Goal: Information Seeking & Learning: Learn about a topic

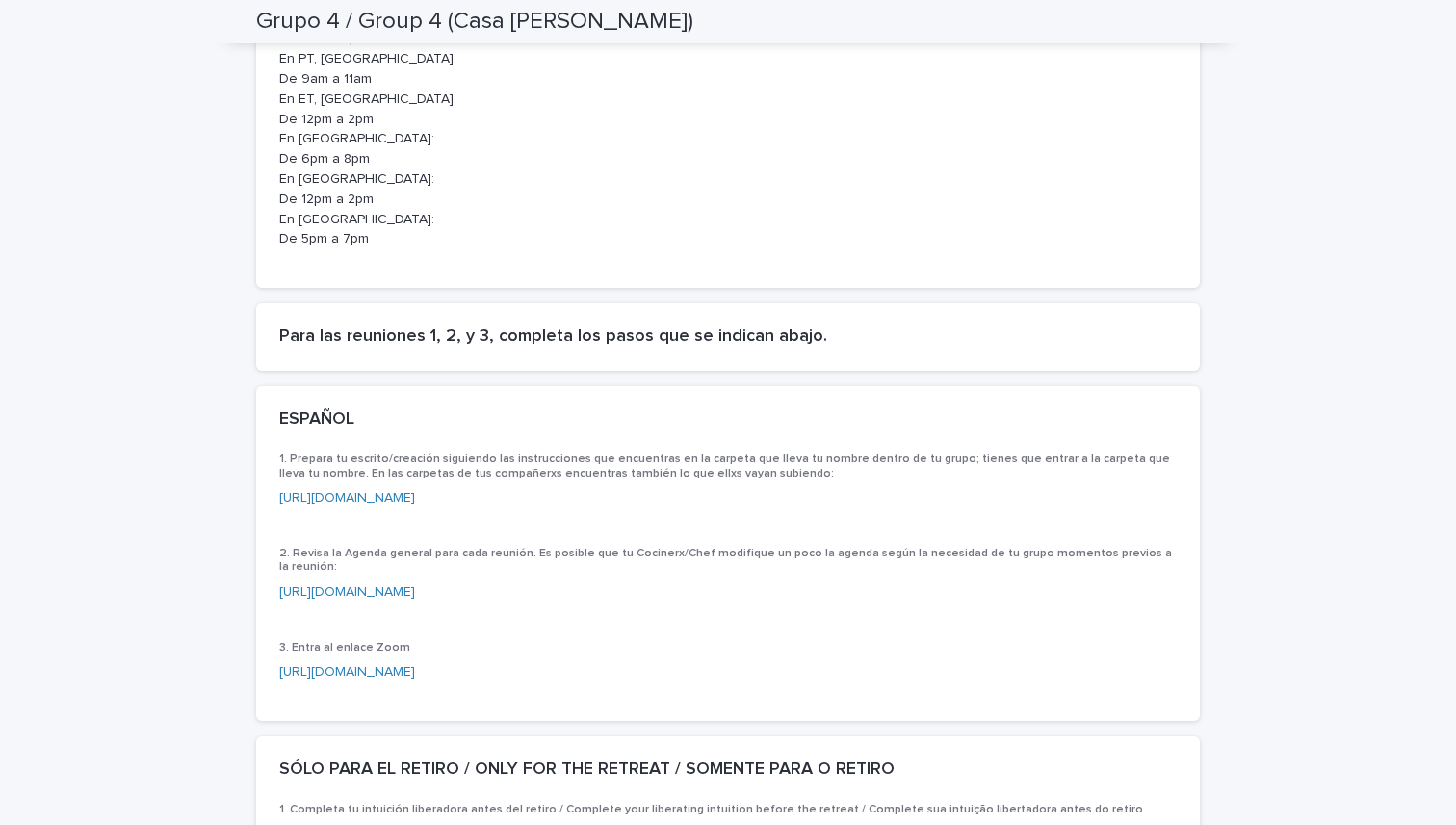
scroll to position [2437, 0]
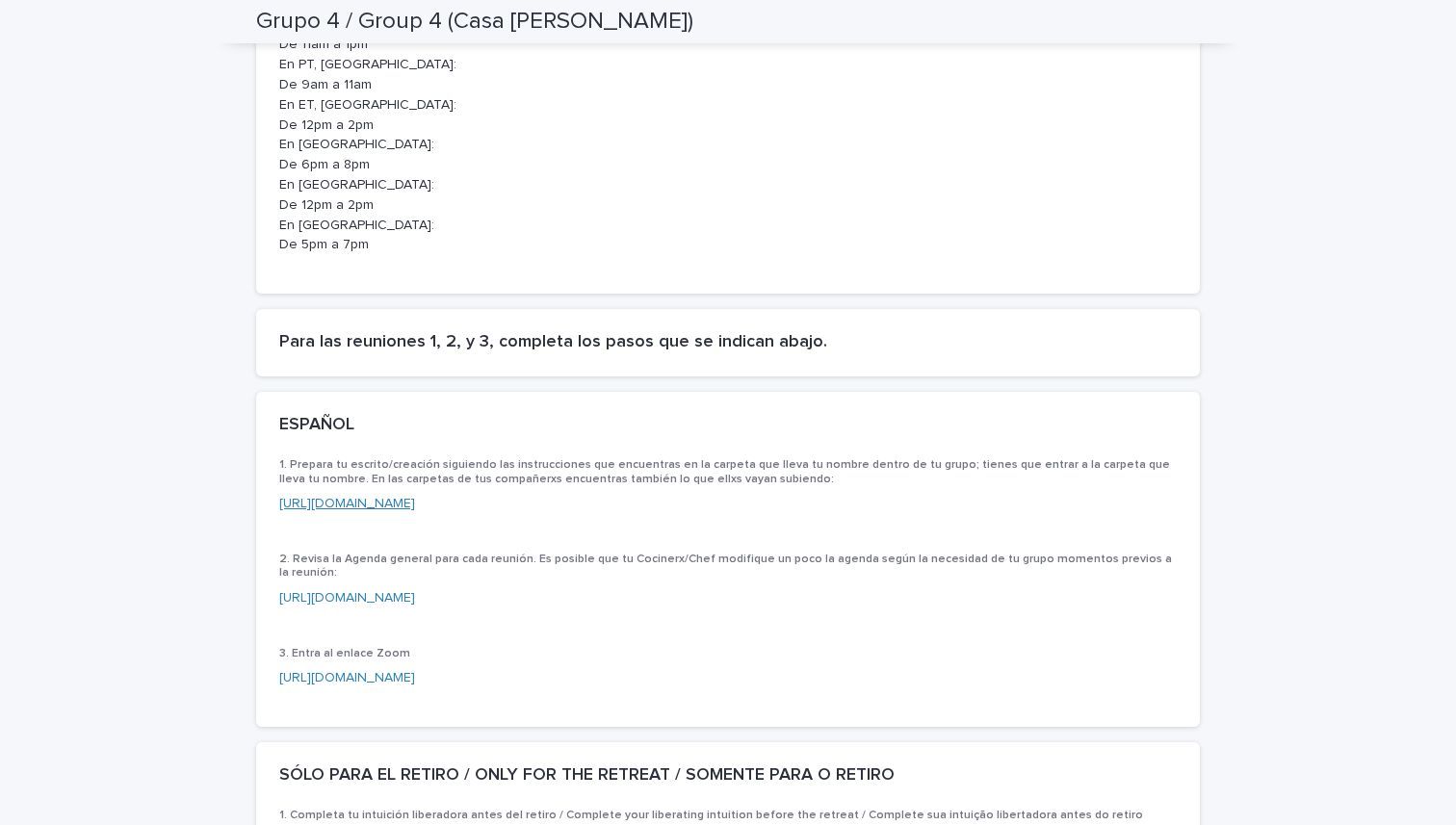
click at [415, 499] on link "https://drive.google.com/drive/folders/1qX_WBfbVdkyrkChUrr4kPkCb_Cy12EOl" at bounding box center [347, 503] width 136 height 14
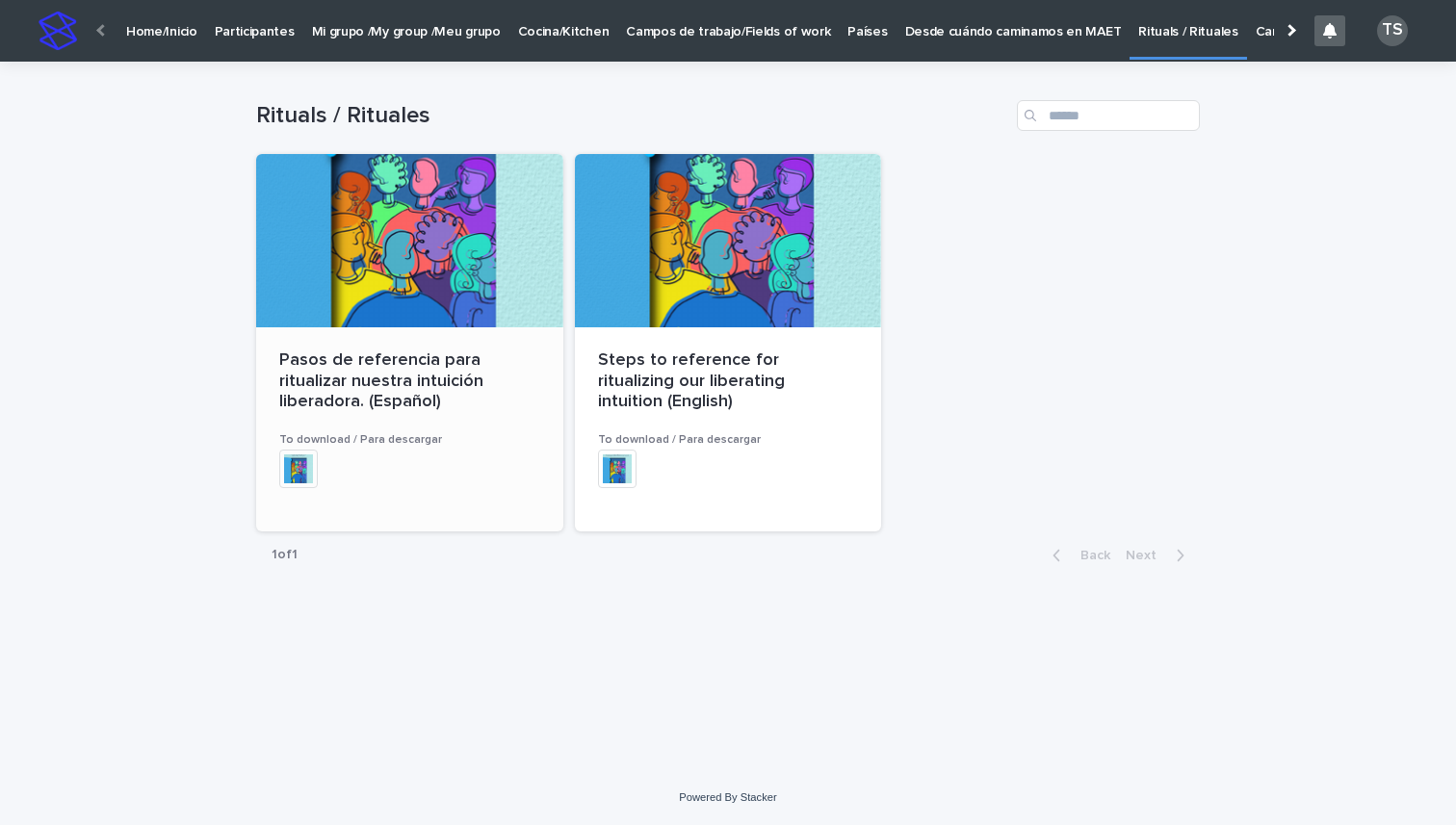
click at [417, 390] on p "Pasos de referencia para ritualizar nuestra intuición liberadora. (Español)" at bounding box center [410, 382] width 261 height 63
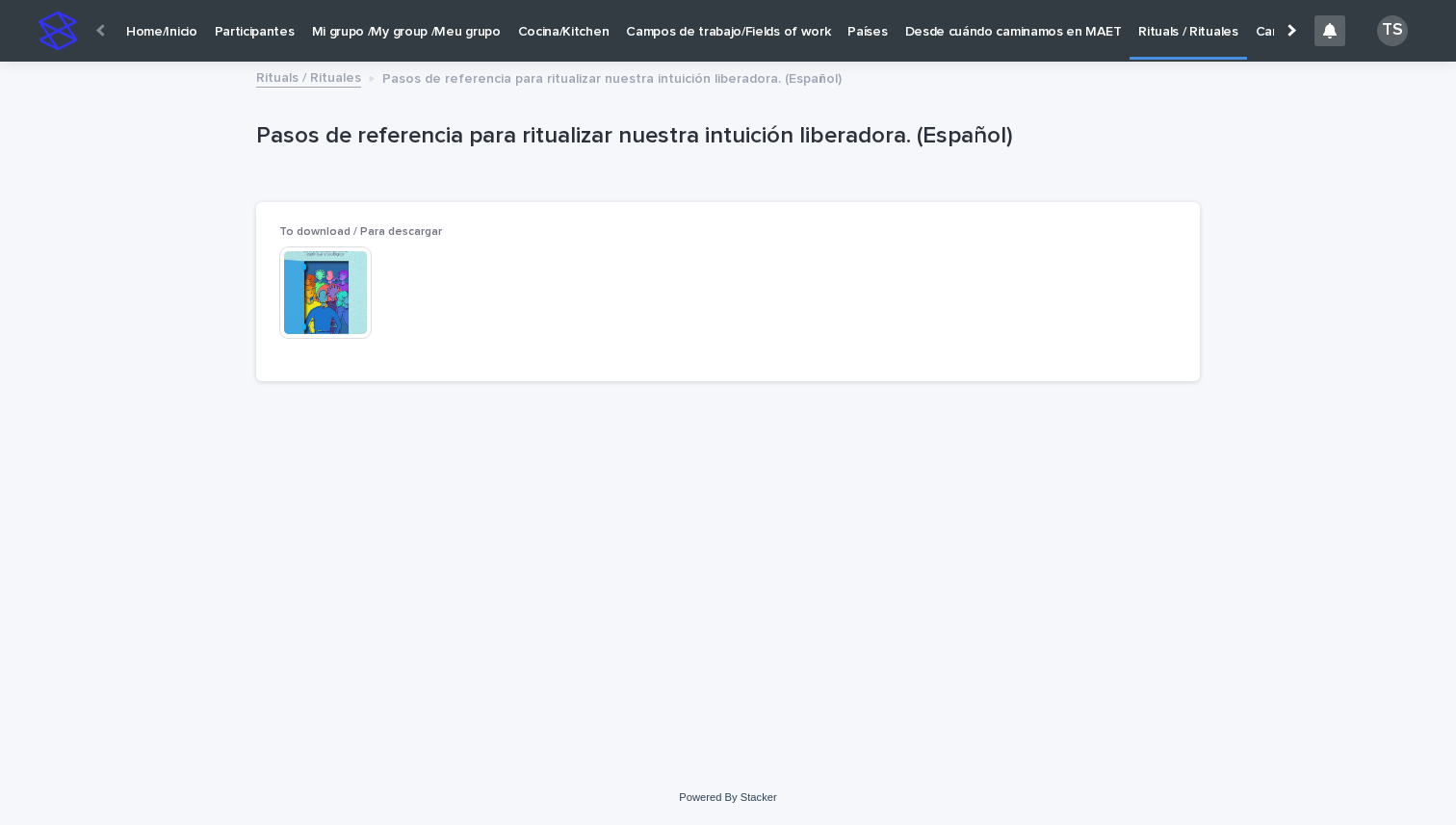
click at [297, 288] on img at bounding box center [325, 292] width 93 height 93
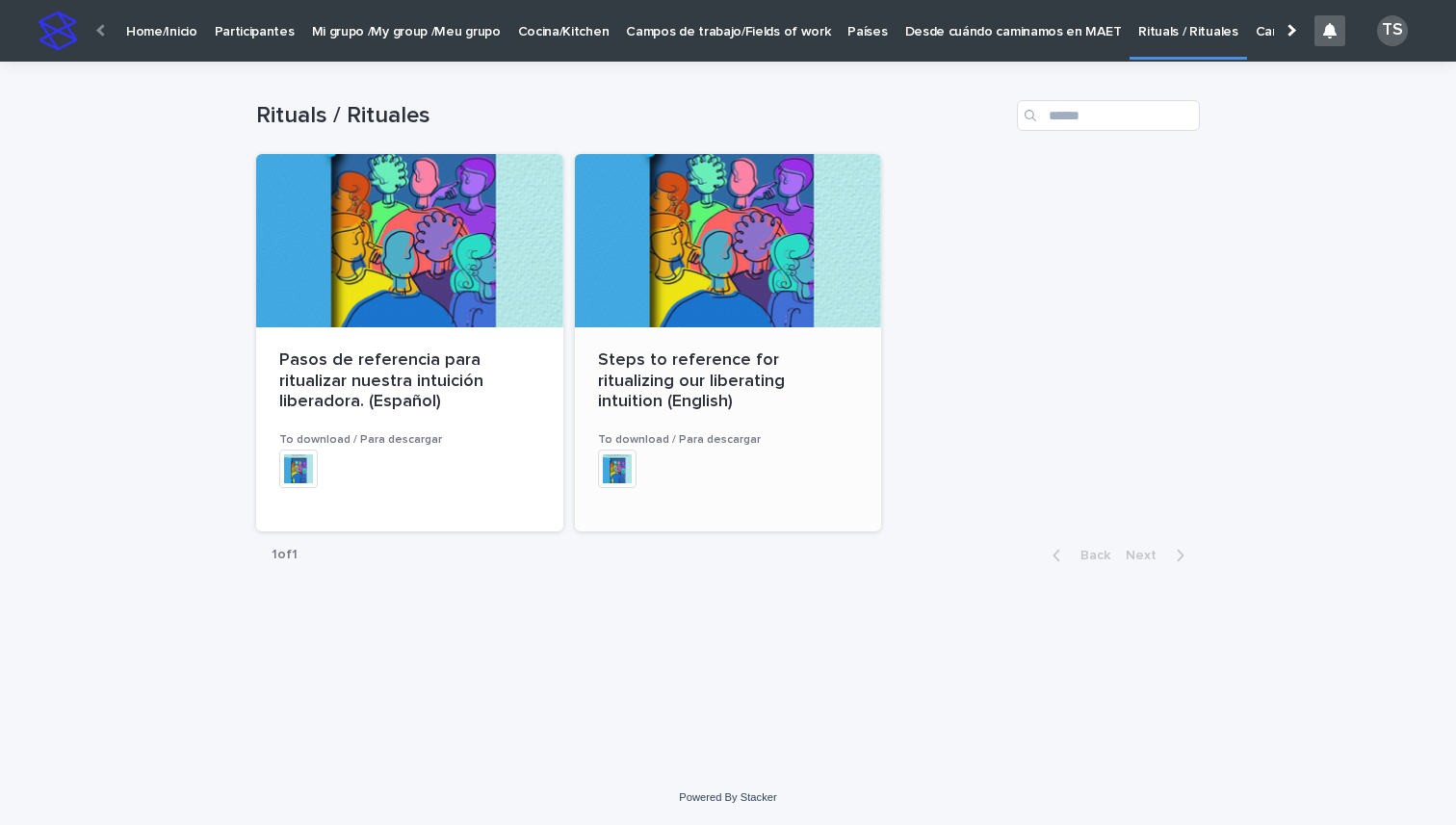
click at [613, 449] on img at bounding box center [617, 468] width 39 height 39
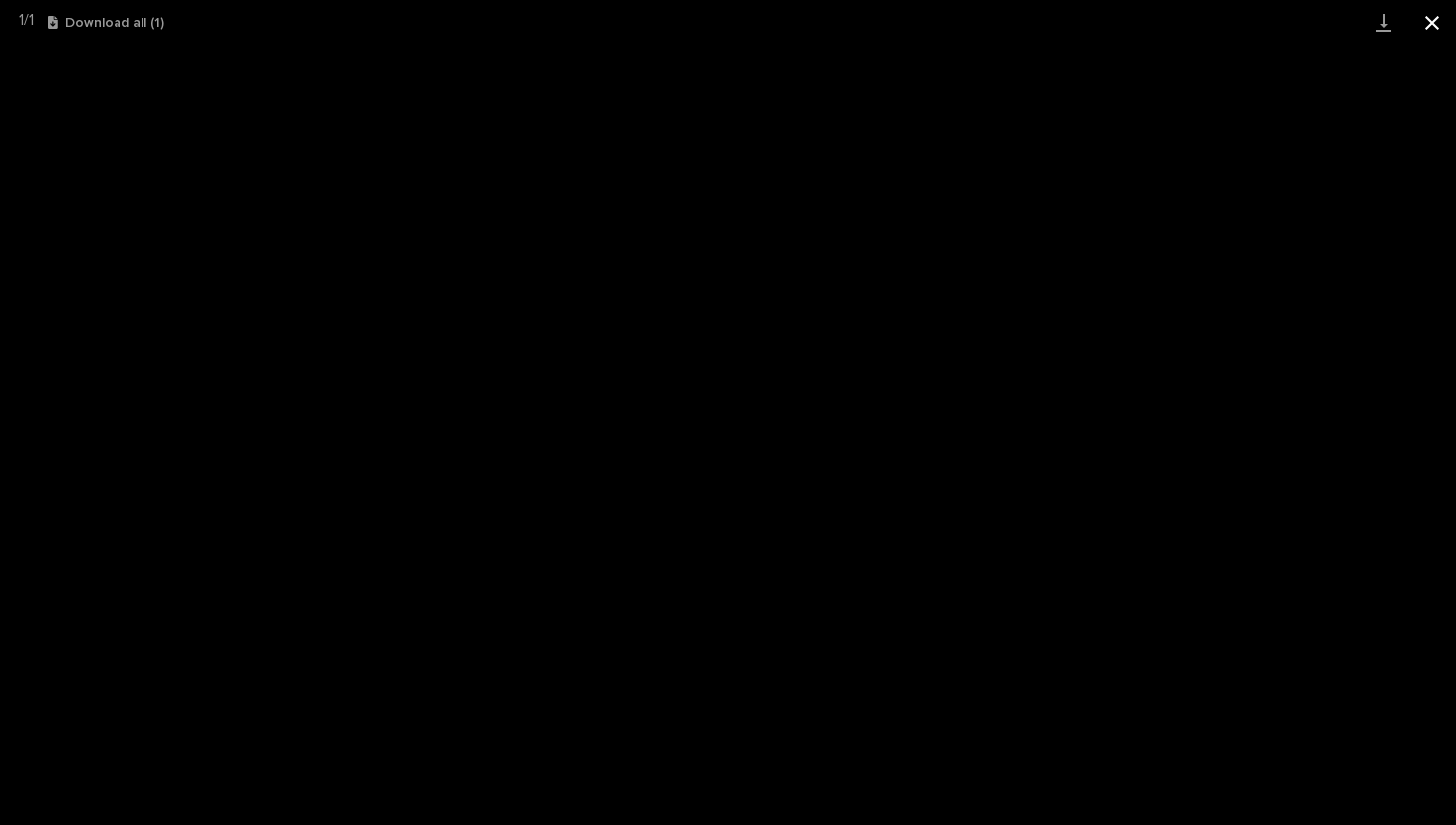
click at [1432, 22] on button "Close gallery" at bounding box center [1431, 22] width 48 height 45
